Goal: Information Seeking & Learning: Find specific fact

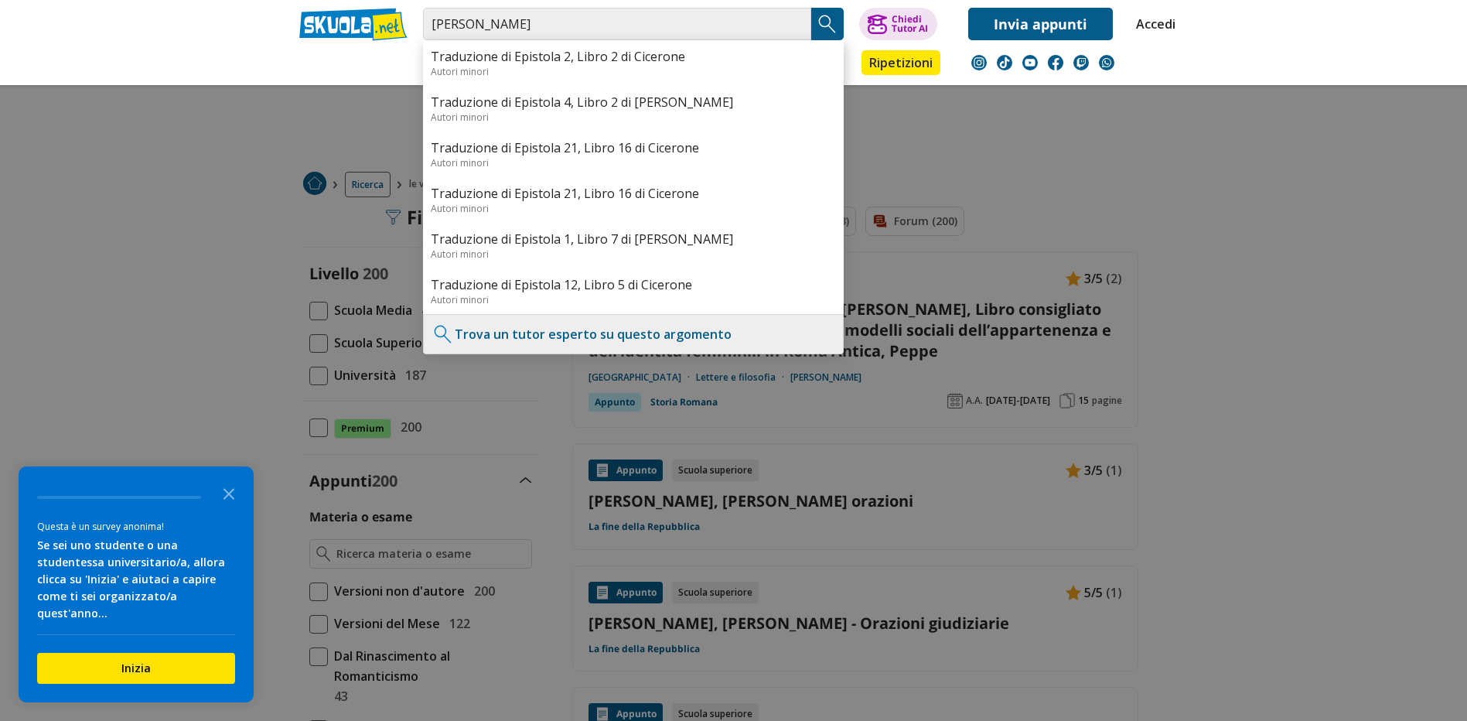
drag, startPoint x: 501, startPoint y: 27, endPoint x: 279, endPoint y: 5, distance: 223.0
click at [280, 5] on header "Marco Tullio Cicerone Traduzione di Epistola 2, Libro 2 di Cicerone Autori mino…" at bounding box center [733, 42] width 1467 height 85
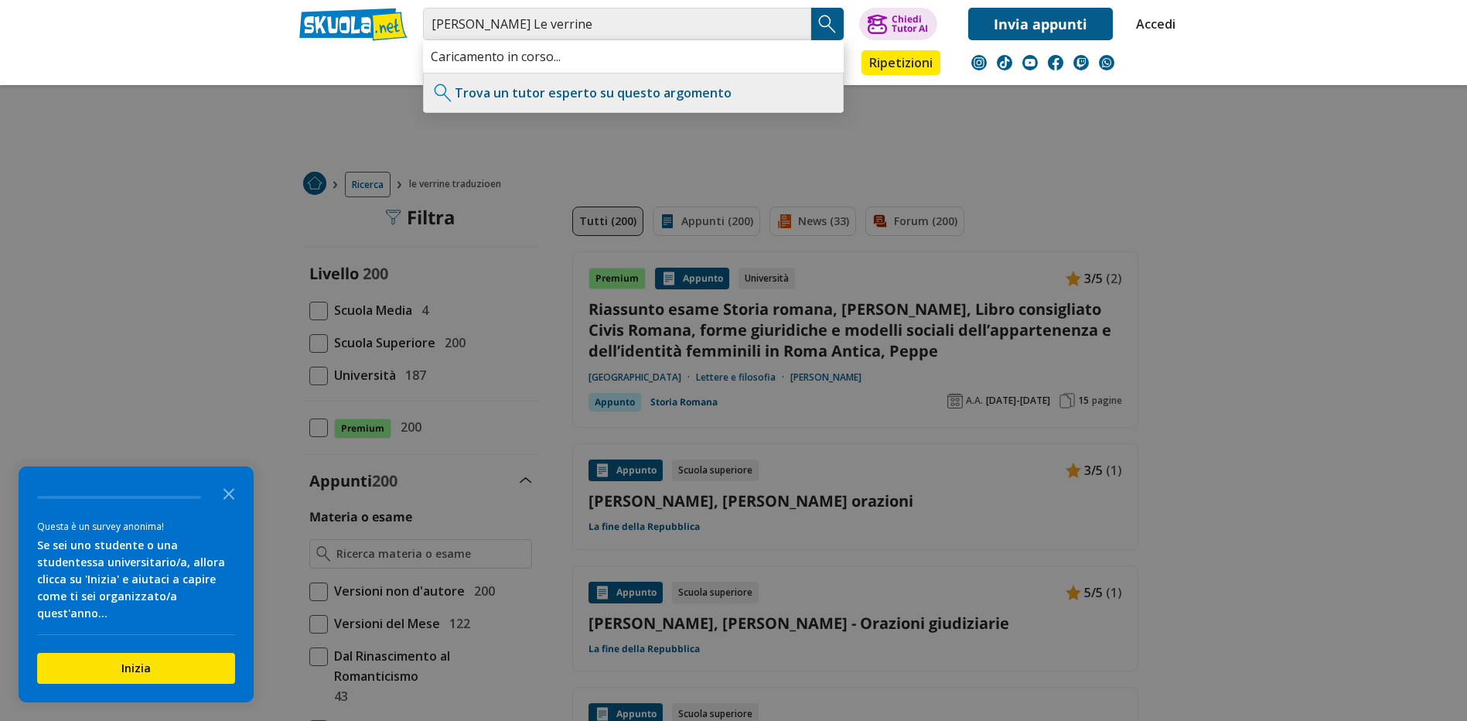
type input "Cicerone Le verrine"
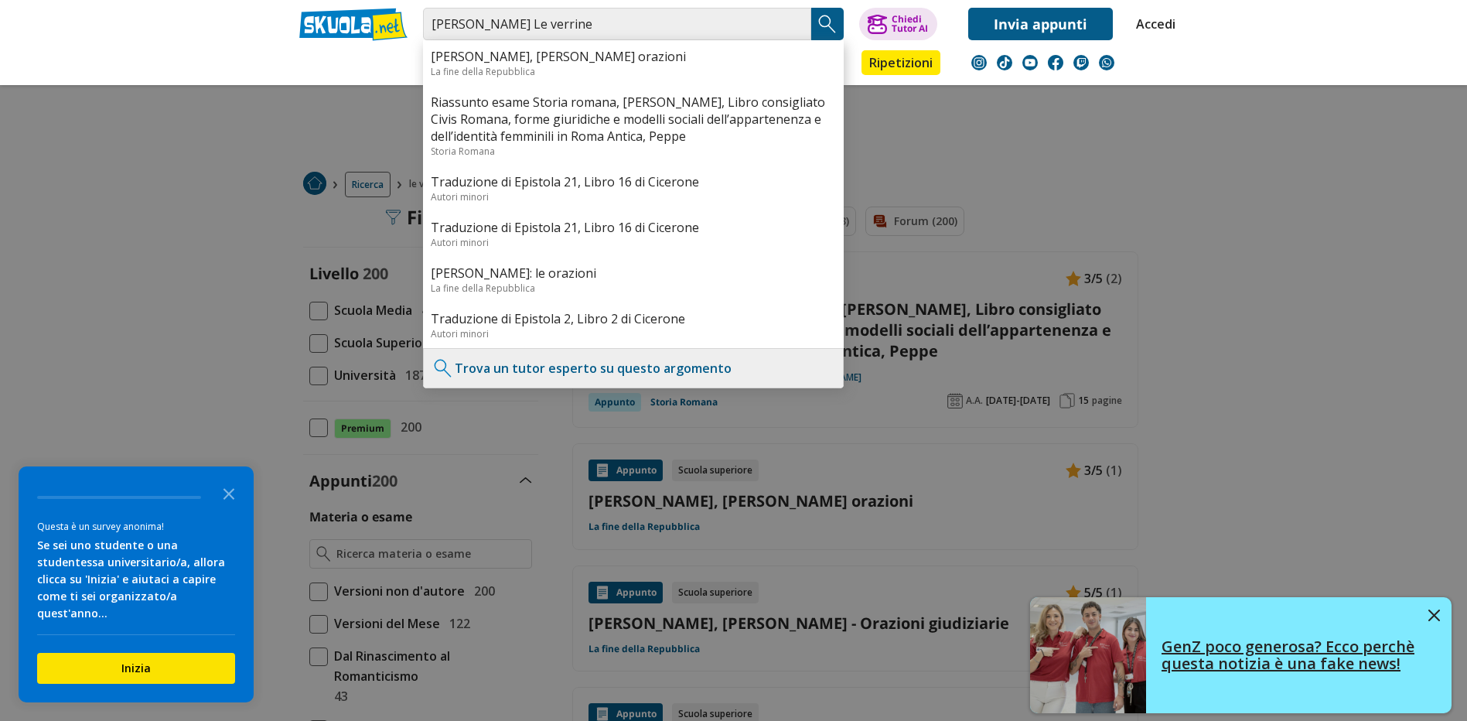
click at [1429, 611] on img at bounding box center [1434, 615] width 12 height 12
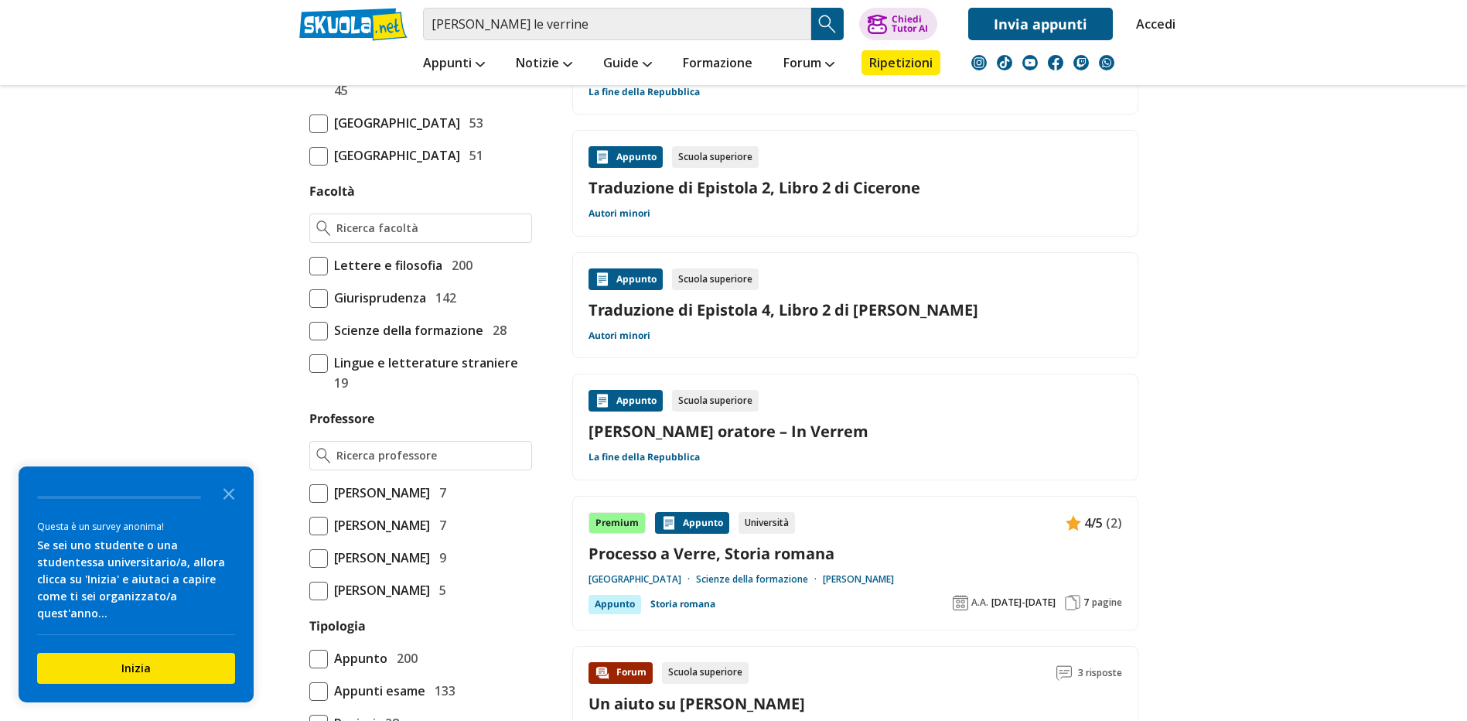
scroll to position [851, 0]
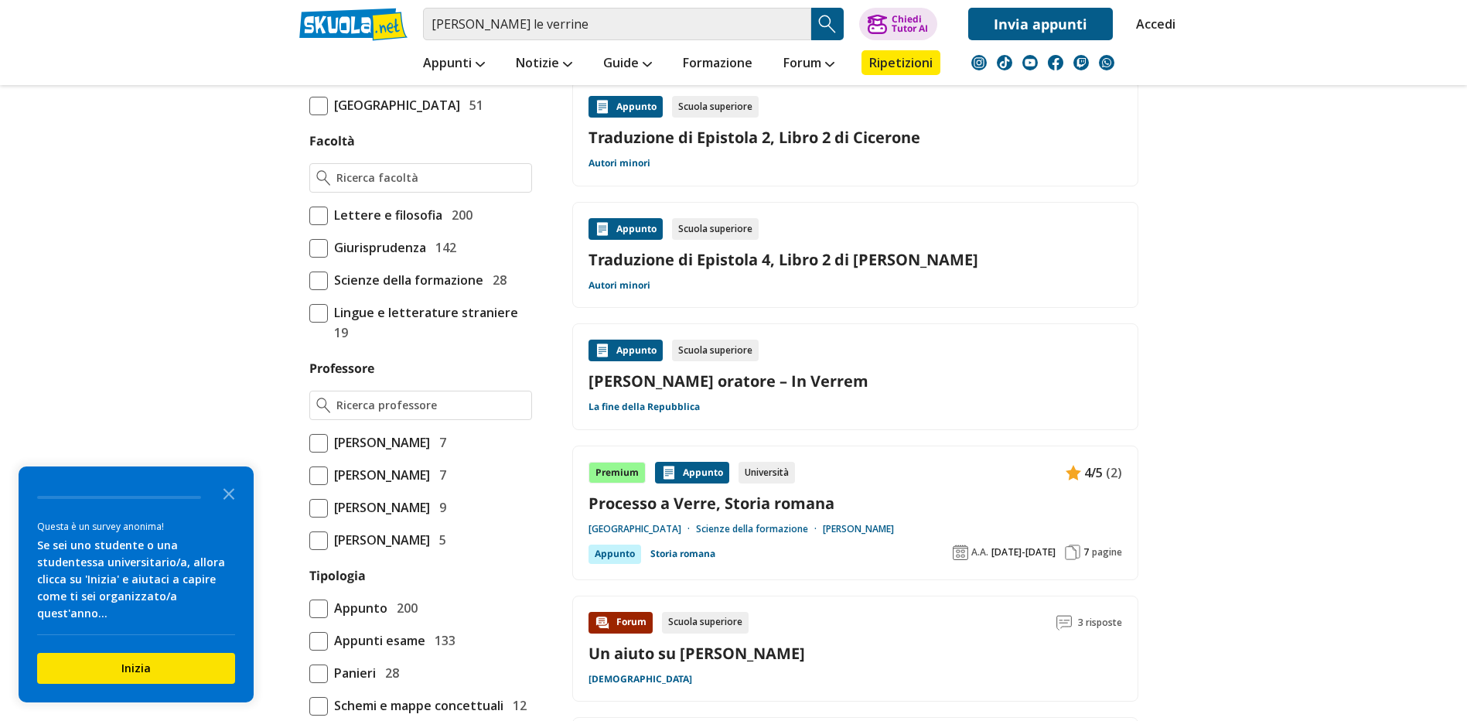
click at [781, 382] on link "[PERSON_NAME] oratore – In Verrem" at bounding box center [855, 380] width 534 height 21
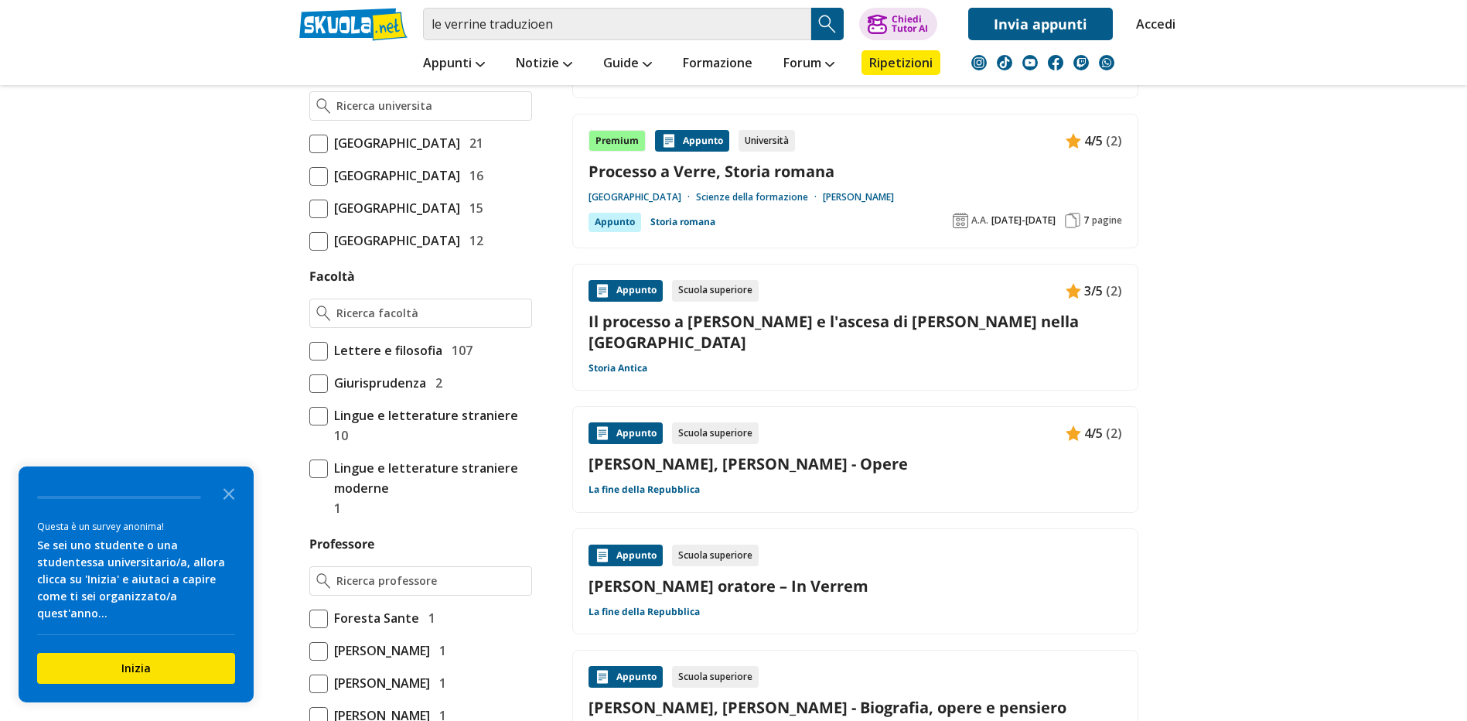
scroll to position [619, 0]
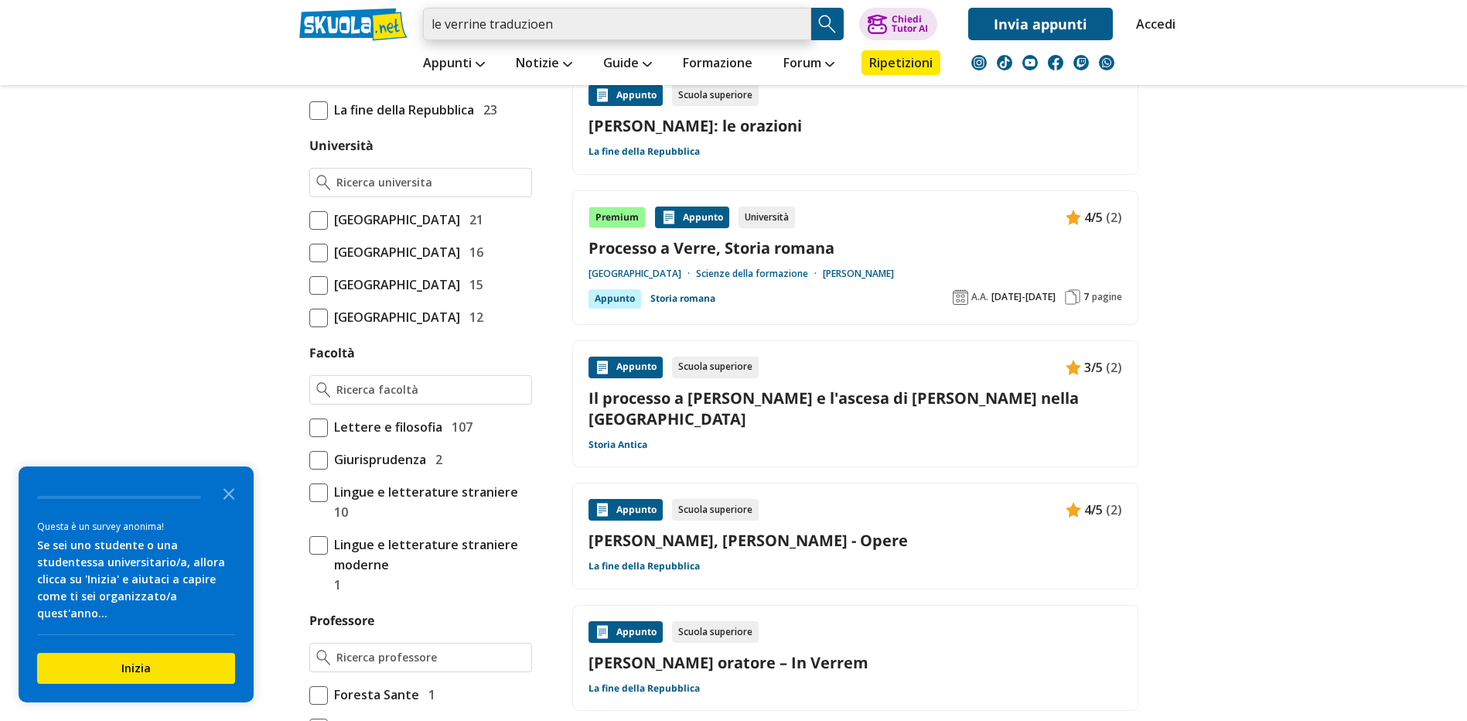
drag, startPoint x: 551, startPoint y: 30, endPoint x: 571, endPoint y: 31, distance: 20.1
click at [551, 30] on input "le verrine traduzioen" at bounding box center [617, 24] width 388 height 32
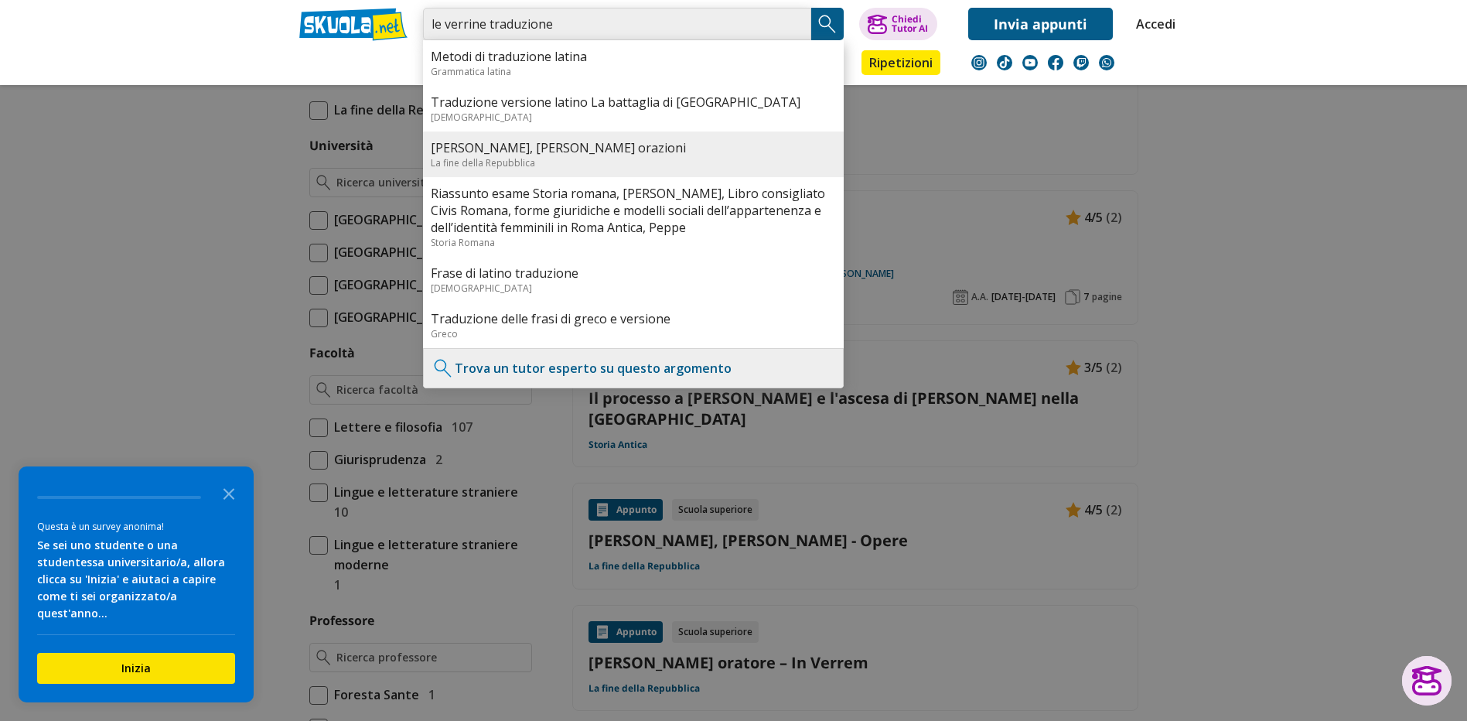
type input "le verrine traduzione"
click at [585, 163] on div "La fine della Repubblica" at bounding box center [633, 162] width 405 height 13
